Goal: Information Seeking & Learning: Understand process/instructions

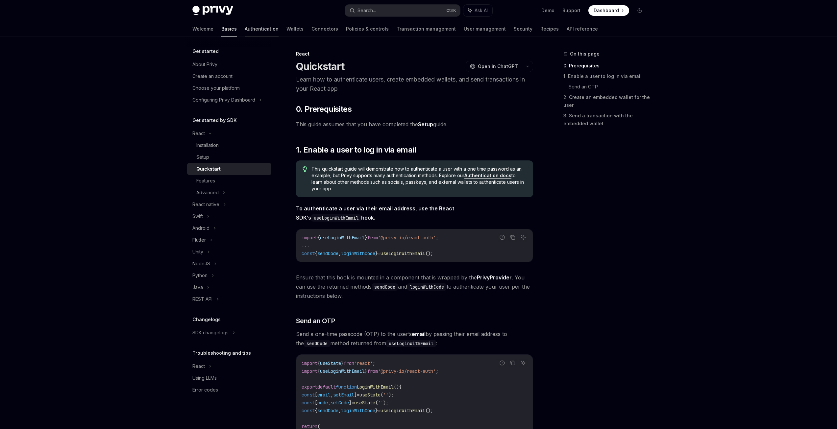
click at [245, 27] on link "Authentication" at bounding box center [262, 29] width 34 height 16
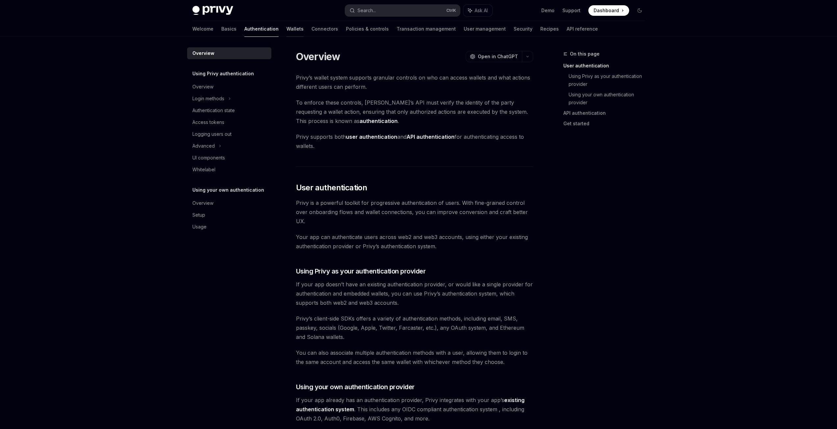
click at [286, 32] on link "Wallets" at bounding box center [294, 29] width 17 height 16
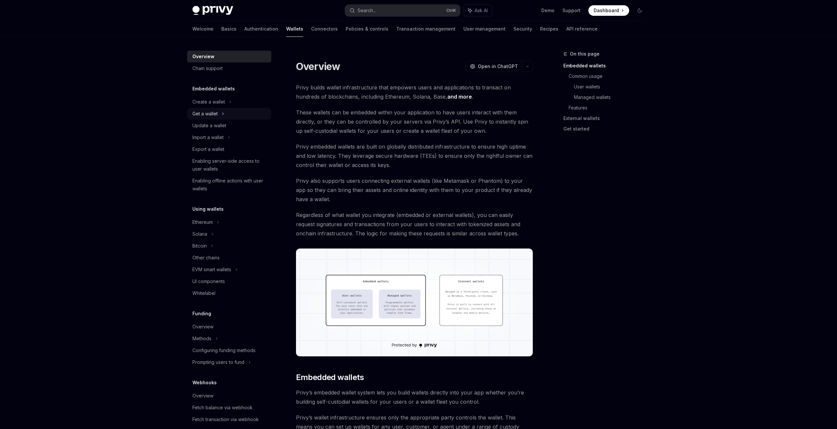
click at [203, 113] on div "Get a wallet" at bounding box center [204, 114] width 25 height 8
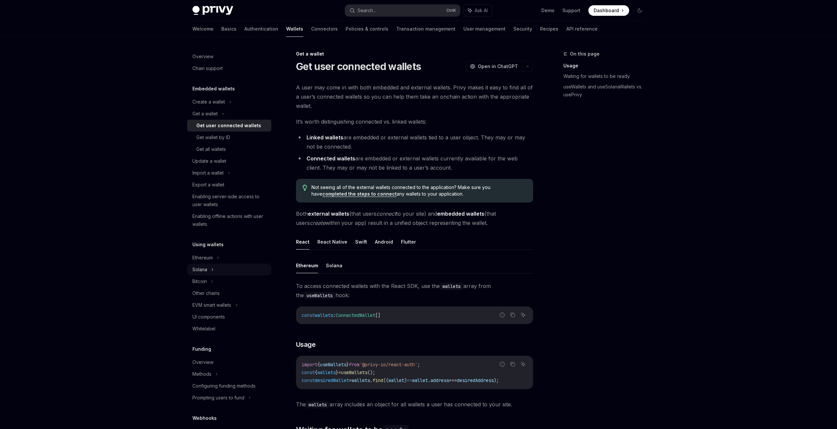
click at [229, 269] on div "Solana" at bounding box center [229, 270] width 84 height 12
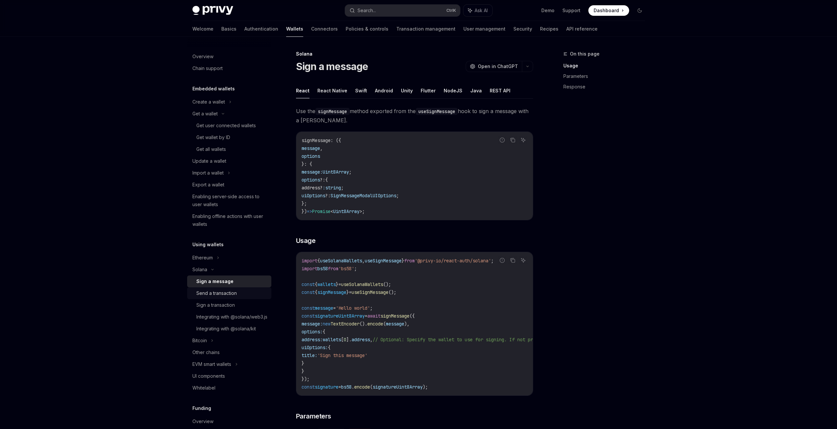
click at [248, 293] on div "Send a transaction" at bounding box center [231, 293] width 71 height 8
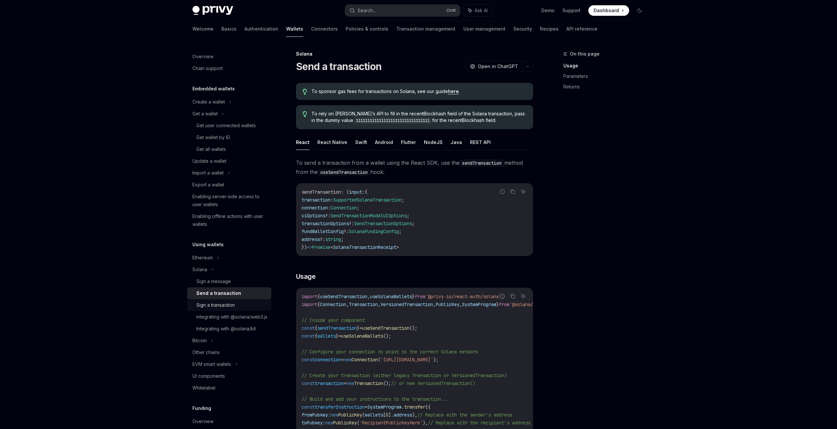
click at [240, 304] on div "Sign a transaction" at bounding box center [231, 305] width 71 height 8
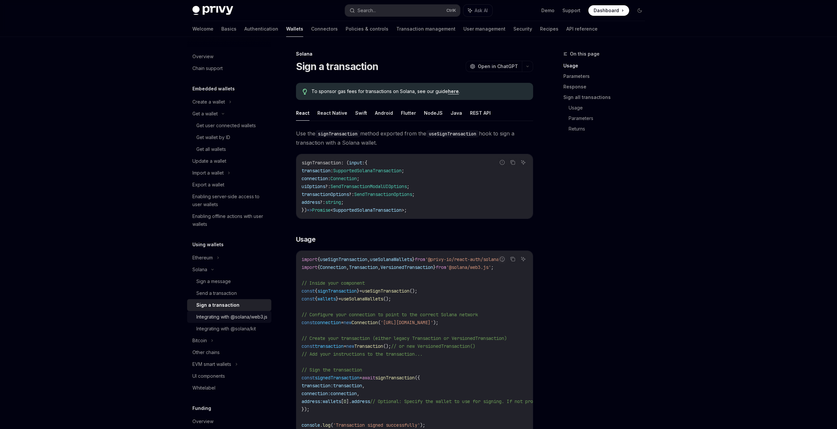
click at [235, 317] on div "Integrating with @solana/web3.js" at bounding box center [231, 317] width 71 height 8
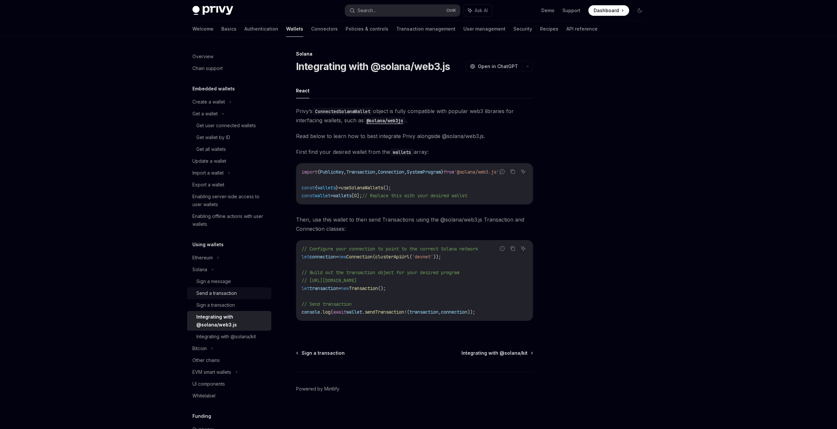
click at [233, 297] on link "Send a transaction" at bounding box center [229, 293] width 84 height 12
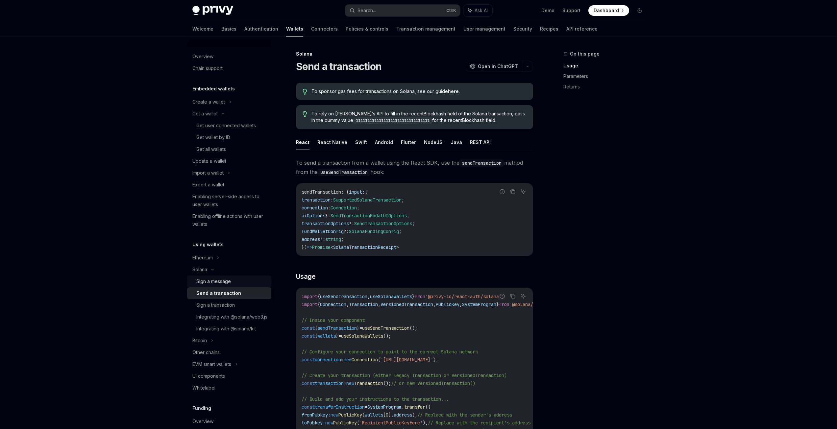
click at [231, 282] on div "Sign a message" at bounding box center [231, 282] width 71 height 8
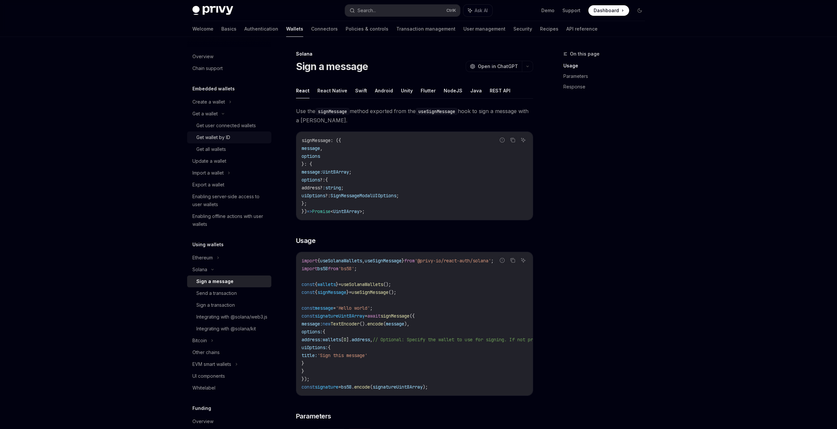
click at [232, 136] on div "Get wallet by ID" at bounding box center [231, 138] width 71 height 8
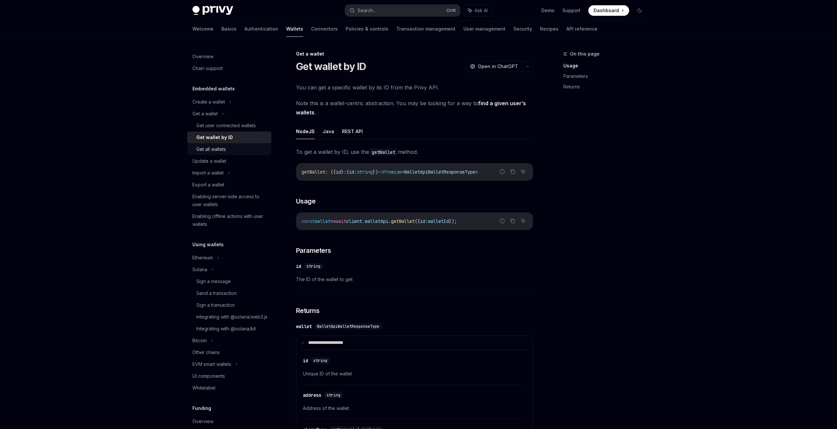
click at [227, 151] on div "Get all wallets" at bounding box center [231, 149] width 71 height 8
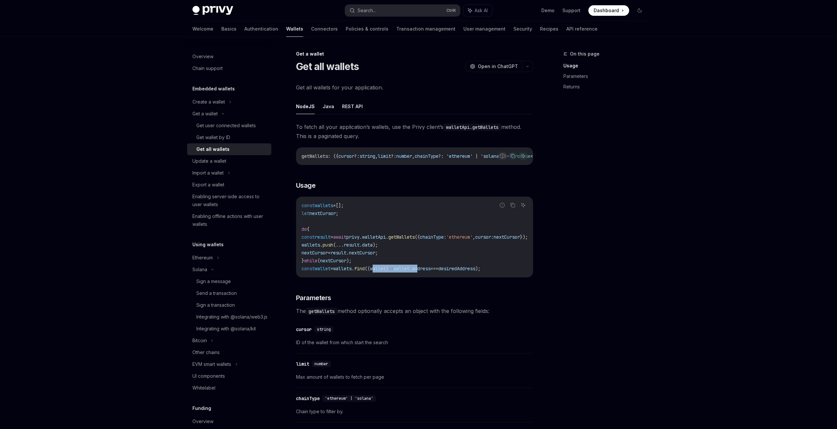
drag, startPoint x: 384, startPoint y: 278, endPoint x: 434, endPoint y: 280, distance: 49.7
click at [436, 277] on div "const wallets = []; let nextCursor ; do { const result = await privy . walletAp…" at bounding box center [414, 237] width 236 height 80
drag, startPoint x: 423, startPoint y: 283, endPoint x: 430, endPoint y: 282, distance: 7.1
click at [430, 282] on div "To fetch all your application’s wallets, use the Privy client’s walletApi.getWa…" at bounding box center [414, 321] width 237 height 398
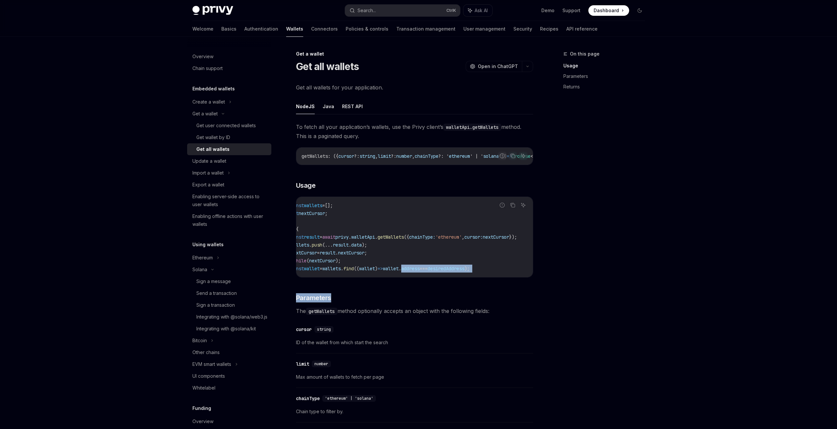
click at [483, 297] on div "To fetch all your application’s wallets, use the Privy client’s walletApi.getWa…" at bounding box center [414, 321] width 237 height 398
click at [389, 277] on div "const wallets = []; let nextCursor ; do { const result = await privy . walletAp…" at bounding box center [414, 237] width 236 height 80
drag, startPoint x: 389, startPoint y: 279, endPoint x: 309, endPoint y: 280, distance: 80.3
click at [309, 277] on div "const wallets = []; let nextCursor ; do { const result = await privy . walletAp…" at bounding box center [414, 237] width 236 height 80
drag, startPoint x: 372, startPoint y: 284, endPoint x: 378, endPoint y: 284, distance: 6.2
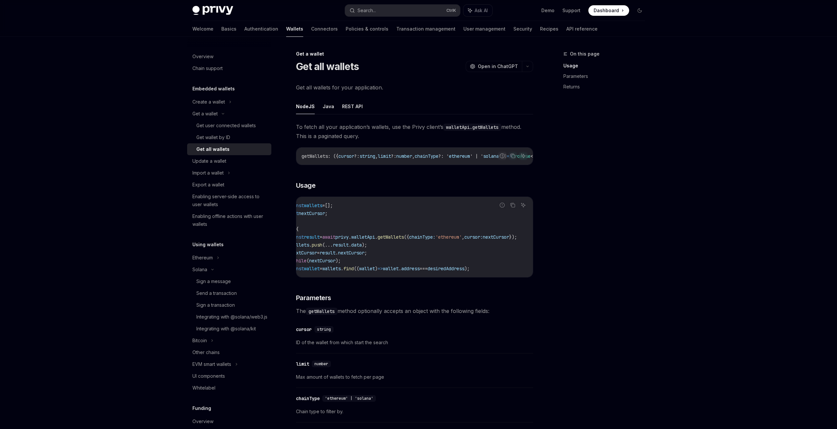
click at [372, 285] on div "To fetch all your application’s wallets, use the Privy client’s walletApi.getWa…" at bounding box center [414, 321] width 237 height 398
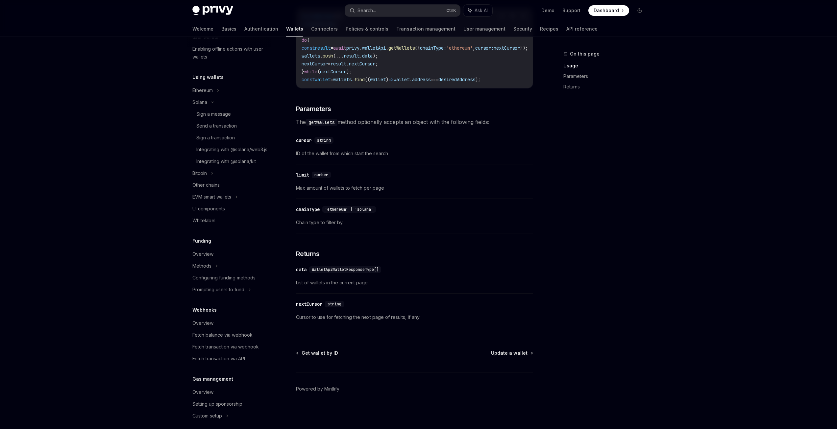
scroll to position [175, 0]
click at [230, 250] on div "Overview" at bounding box center [229, 246] width 75 height 8
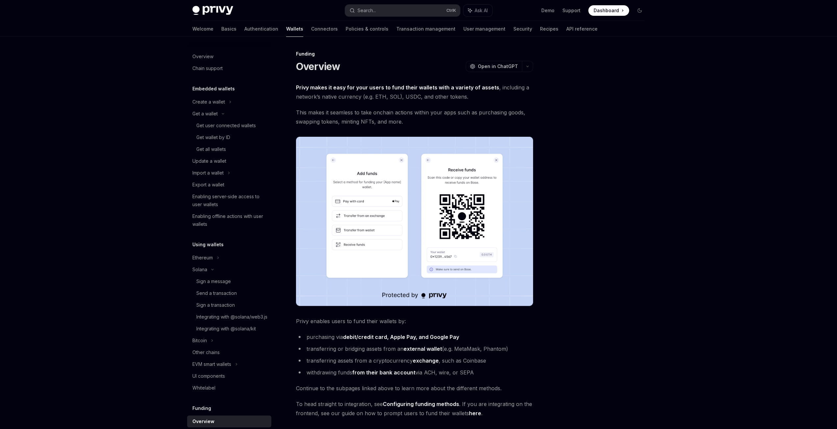
click at [237, 89] on div "Embedded wallets" at bounding box center [229, 89] width 84 height 8
click at [225, 89] on h5 "Embedded wallets" at bounding box center [213, 89] width 42 height 8
click at [212, 114] on div "Get a wallet" at bounding box center [204, 114] width 25 height 8
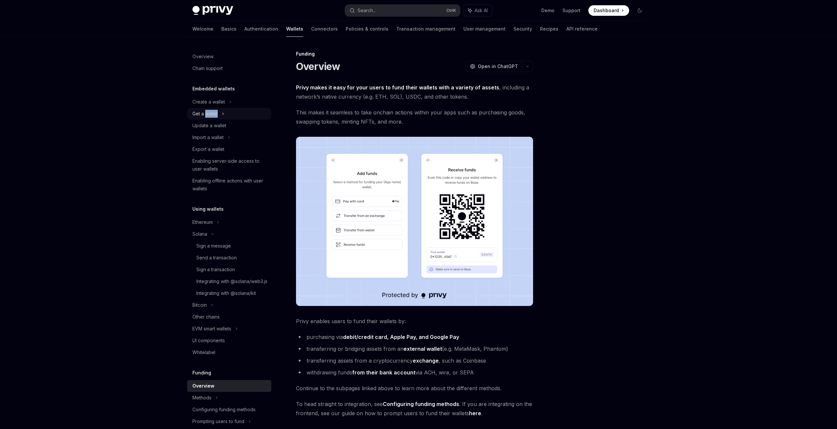
click at [212, 114] on div "Get a wallet" at bounding box center [204, 114] width 25 height 8
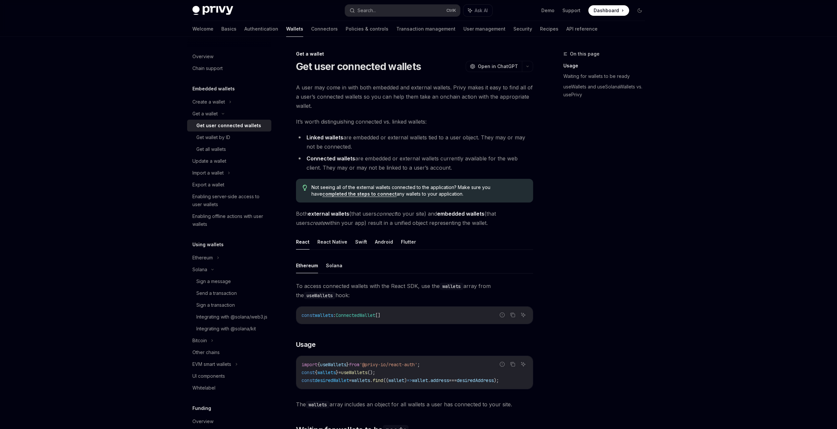
click at [381, 124] on span "It’s worth distinguishing connected vs. linked wallets:" at bounding box center [414, 121] width 237 height 9
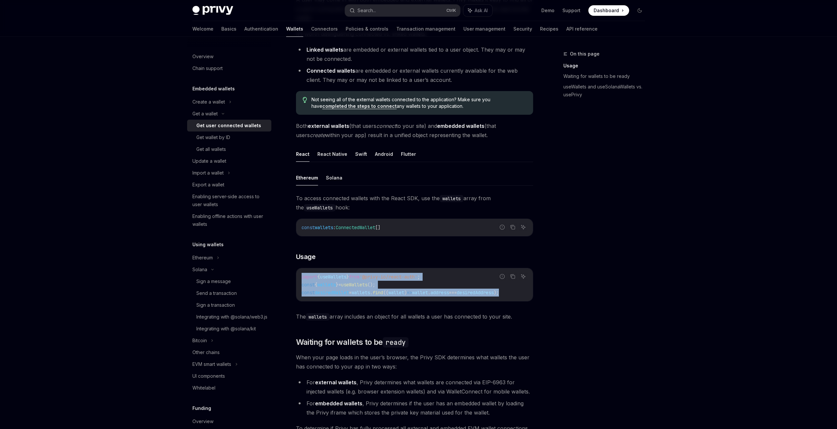
drag, startPoint x: 519, startPoint y: 294, endPoint x: 288, endPoint y: 279, distance: 231.0
click at [288, 279] on div "Get a wallet Get user connected wallets OpenAI Open in ChatGPT OpenAI Open in C…" at bounding box center [352, 380] width 363 height 836
copy code "import { useWallets } from '@privy-io/react-auth' ; const { wallets } = useWall…"
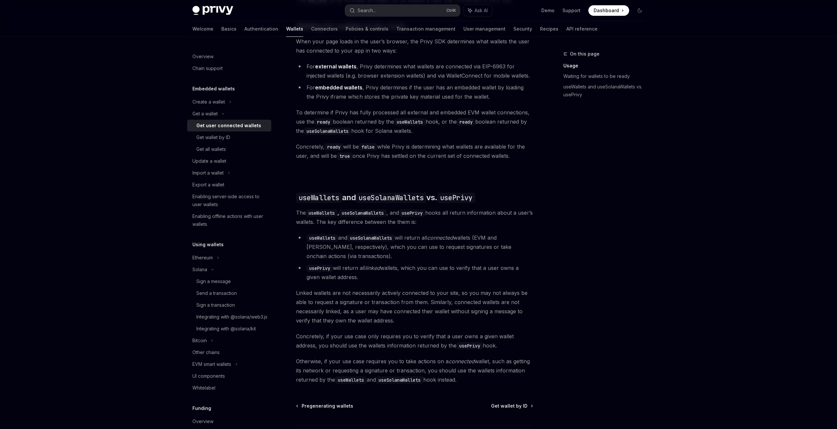
scroll to position [459, 0]
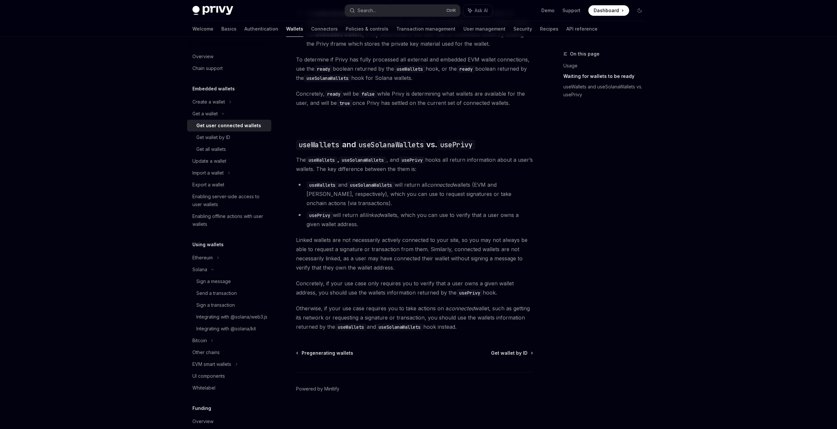
click at [355, 328] on code "useWallets" at bounding box center [351, 327] width 32 height 7
copy span "useWallets"
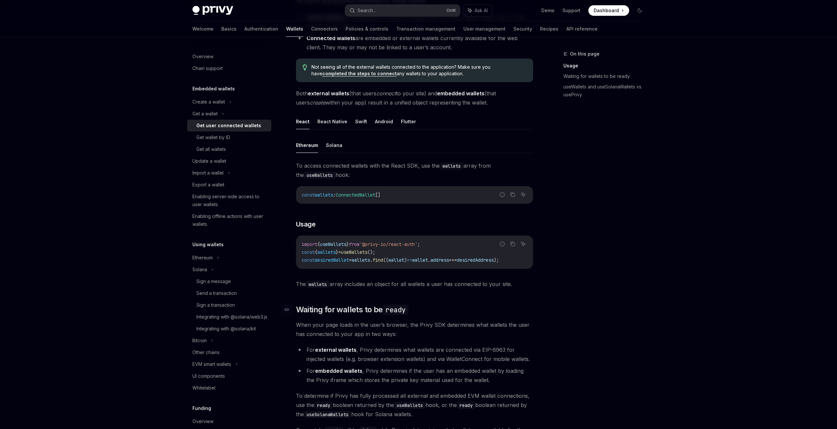
scroll to position [109, 0]
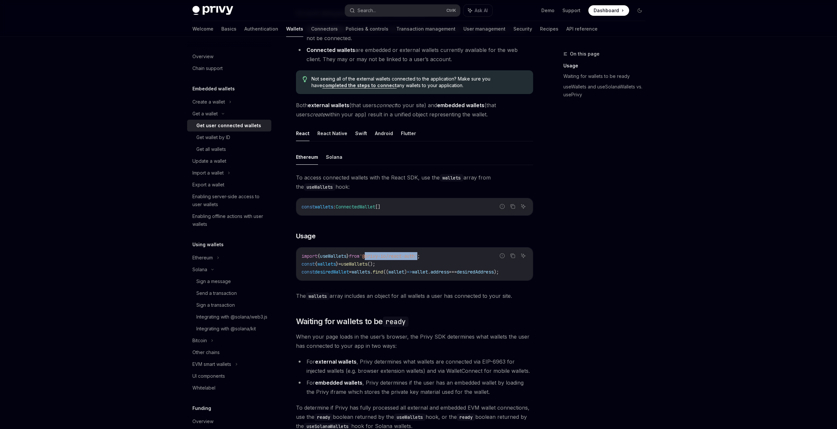
drag, startPoint x: 428, startPoint y: 257, endPoint x: 374, endPoint y: 257, distance: 53.6
click at [374, 257] on span "'@privy-io/react-auth'" at bounding box center [388, 256] width 58 height 6
copy span "@privy-io/react-auth"
click at [421, 226] on div "To access connected wallets with the React SDK, use the wallets array from the …" at bounding box center [414, 237] width 237 height 128
drag, startPoint x: 435, startPoint y: 254, endPoint x: 302, endPoint y: 256, distance: 132.9
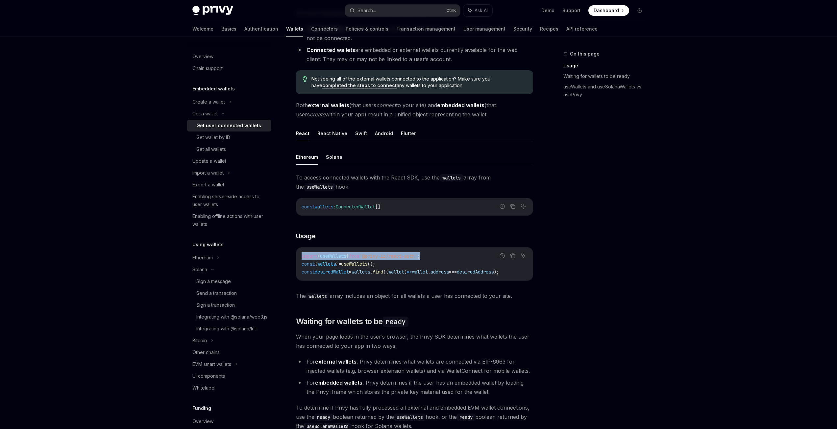
click at [302, 256] on code "import { useWallets } from '@privy-io/react-auth' ; const { wallets } = useWall…" at bounding box center [415, 264] width 226 height 24
copy span "import { useWallets } from '@privy-io/react-auth' ;"
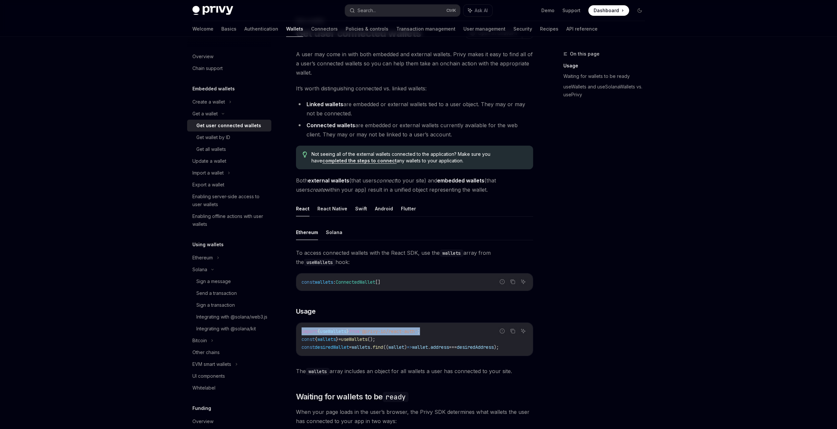
scroll to position [21, 0]
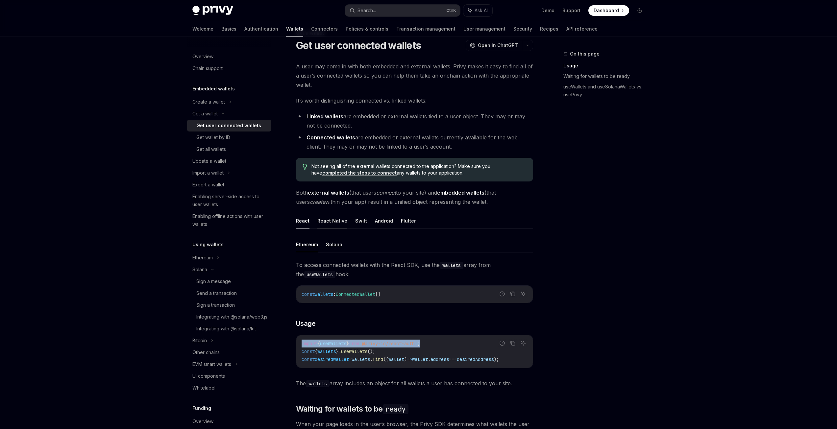
click at [332, 222] on button "React Native" at bounding box center [332, 220] width 30 height 15
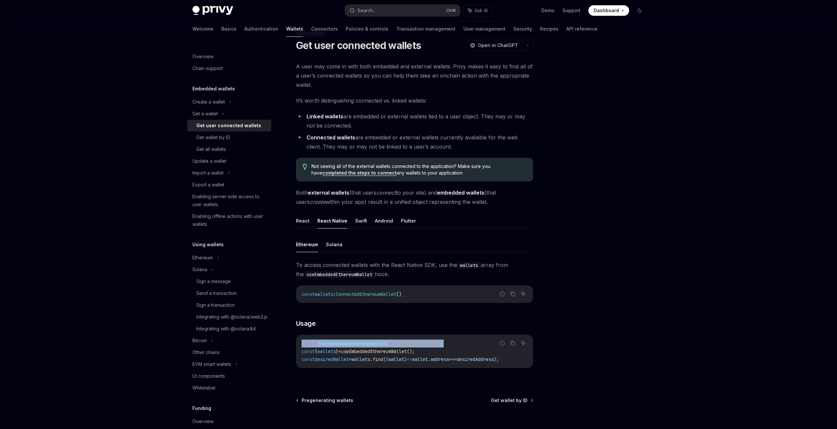
drag, startPoint x: 464, startPoint y: 345, endPoint x: 301, endPoint y: 347, distance: 163.1
click at [301, 347] on div "import { useEmbeddedEthereumWallet } from '@privy-io/expo' ; const { wallets } …" at bounding box center [414, 351] width 236 height 33
copy span "import { useEmbeddedEthereumWallet } from '@privy-io/expo' ;"
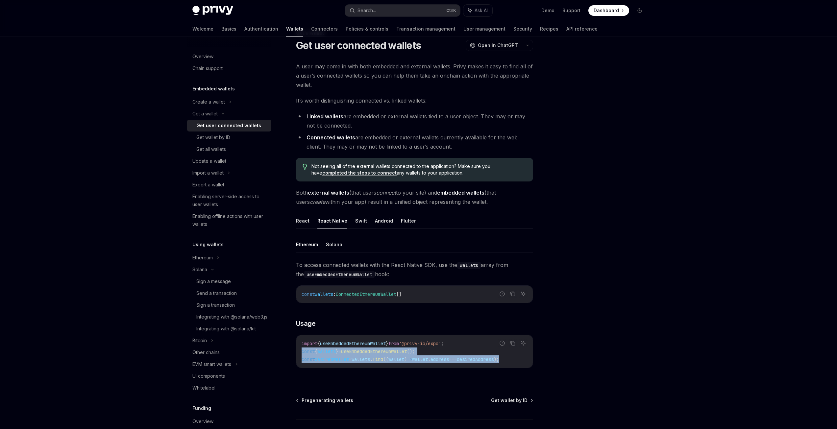
drag, startPoint x: 520, startPoint y: 361, endPoint x: 293, endPoint y: 354, distance: 227.7
click at [293, 354] on div "Get a wallet Get user connected wallets OpenAI Open in ChatGPT OpenAI Open in C…" at bounding box center [352, 253] width 363 height 448
click at [433, 354] on code "import { useEmbeddedEthereumWallet } from '@privy-io/expo' ; const { wallets } …" at bounding box center [415, 352] width 226 height 24
drag, startPoint x: 430, startPoint y: 352, endPoint x: 301, endPoint y: 353, distance: 129.6
click at [301, 353] on div "import { useEmbeddedEthereumWallet } from '@privy-io/expo' ; const { wallets } …" at bounding box center [414, 351] width 236 height 33
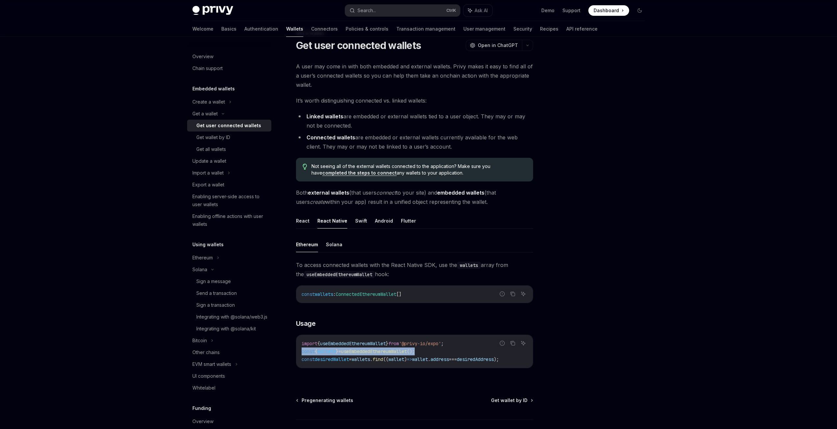
copy span "const { wallets } = useEmbeddedEthereumWallet ();"
click at [419, 345] on span "'@privy-io/expo'" at bounding box center [420, 344] width 42 height 6
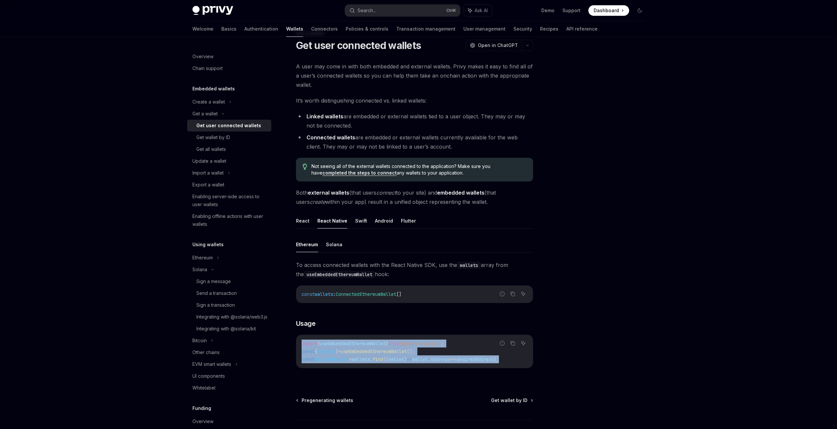
drag, startPoint x: 527, startPoint y: 360, endPoint x: 301, endPoint y: 343, distance: 226.6
click at [302, 343] on code "import { useEmbeddedEthereumWallet } from '@privy-io/expo' ; const { wallets } …" at bounding box center [415, 352] width 226 height 24
copy code "import { useEmbeddedEthereumWallet } from '@privy-io/expo' ; const { wallets } …"
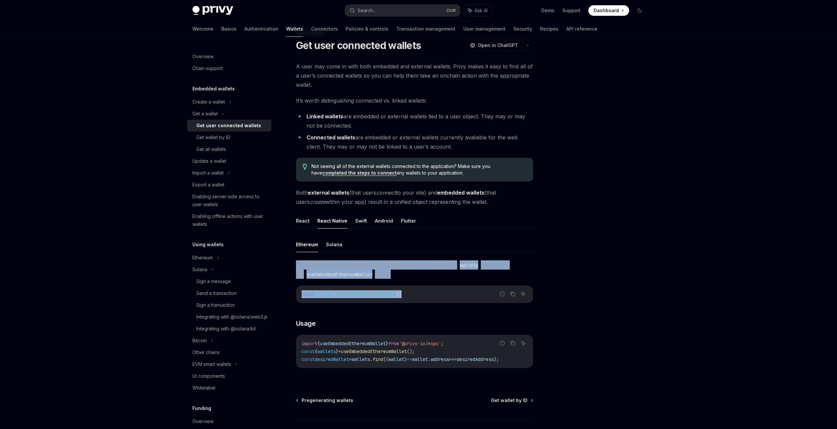
drag, startPoint x: 419, startPoint y: 294, endPoint x: 297, endPoint y: 266, distance: 125.2
click at [297, 266] on div "To access connected wallets with the React Native SDK, use the wallets array fr…" at bounding box center [414, 319] width 237 height 118
copy div "To access connected wallets with the React Native SDK, use the wallets array fr…"
click at [337, 243] on button "Solana" at bounding box center [334, 244] width 16 height 15
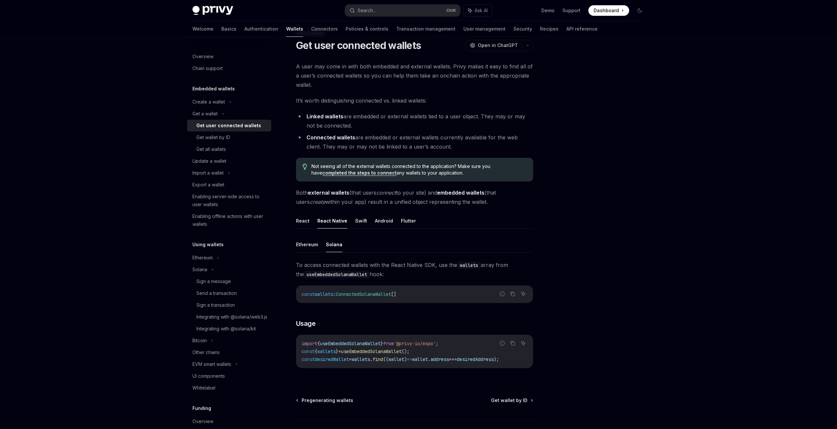
click at [454, 300] on div "const wallets : ConnectedSolanaWallet []" at bounding box center [414, 294] width 236 height 17
click at [309, 248] on button "Ethereum" at bounding box center [307, 244] width 22 height 15
click at [344, 246] on ul "Ethereum Solana" at bounding box center [414, 245] width 237 height 16
click at [340, 244] on ul "Ethereum Solana" at bounding box center [414, 245] width 237 height 16
click at [336, 244] on button "Solana" at bounding box center [334, 244] width 16 height 15
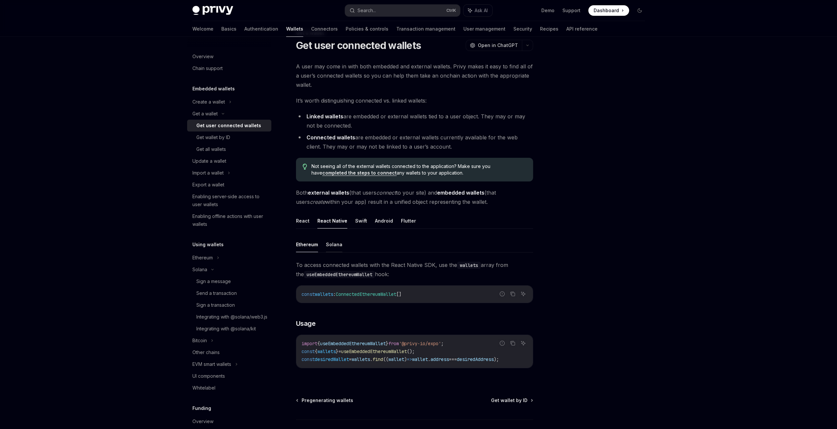
type textarea "*"
click at [500, 364] on div "import { useEmbeddedSolanaWallet } from '@privy-io/expo' ; const { wallets } = …" at bounding box center [414, 351] width 236 height 33
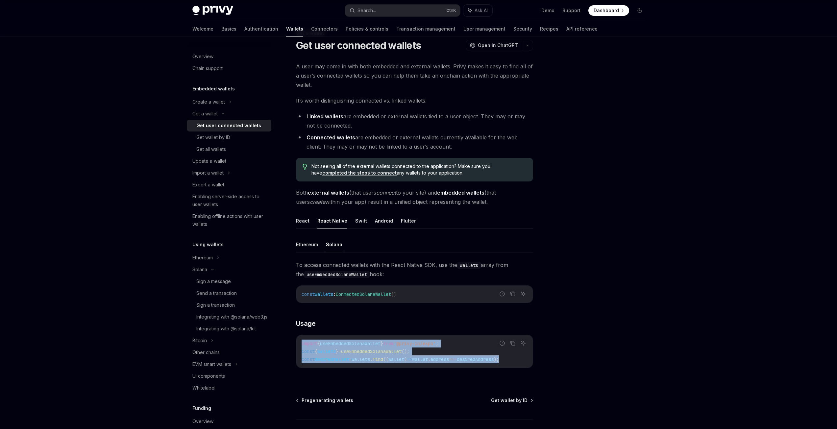
drag, startPoint x: 528, startPoint y: 360, endPoint x: 293, endPoint y: 343, distance: 235.8
click at [293, 343] on div "Get a wallet Get user connected wallets OpenAI Open in ChatGPT OpenAI Open in C…" at bounding box center [352, 253] width 363 height 448
copy code "import { useEmbeddedSolanaWallet } from '@privy-io/expo' ; const { wallets } = …"
